Goal: Task Accomplishment & Management: Complete application form

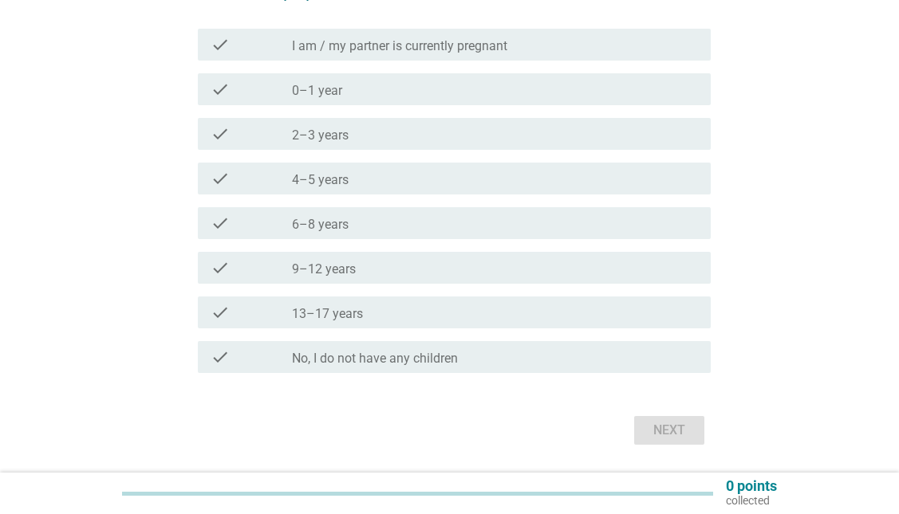
scroll to position [223, 0]
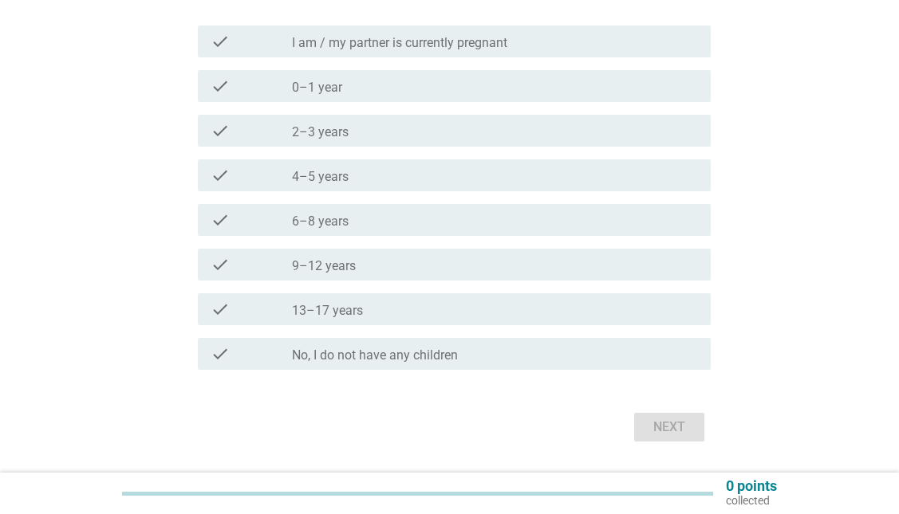
click at [496, 363] on div "check_box_outline_blank No, I do not have any children" at bounding box center [495, 354] width 406 height 19
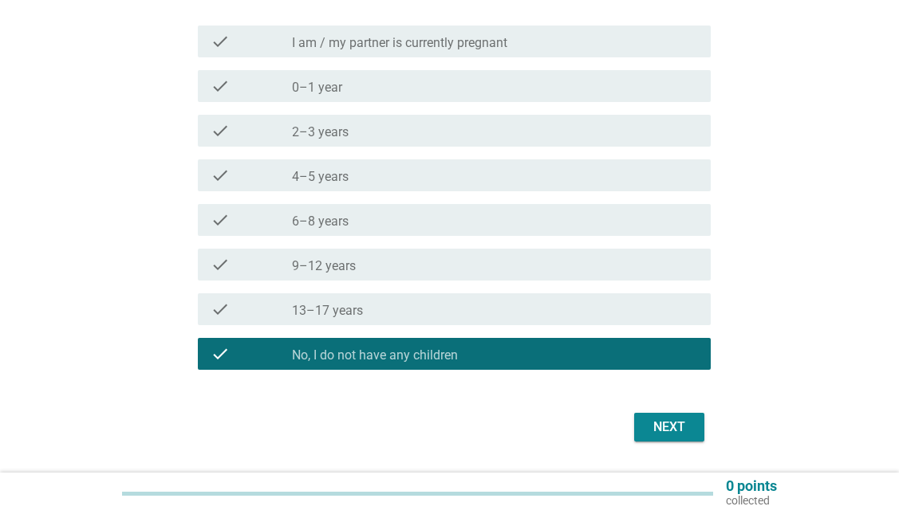
click at [667, 436] on div "Next" at bounding box center [669, 427] width 45 height 19
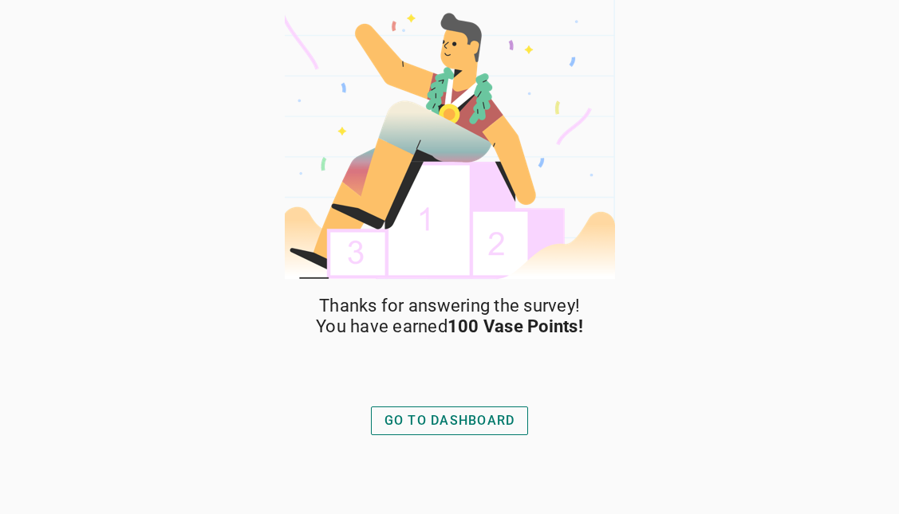
click at [512, 423] on div "GO TO DASHBOARD" at bounding box center [449, 421] width 131 height 19
click at [495, 412] on div "GO TO DASHBOARD" at bounding box center [449, 421] width 131 height 19
